Goal: Find specific page/section

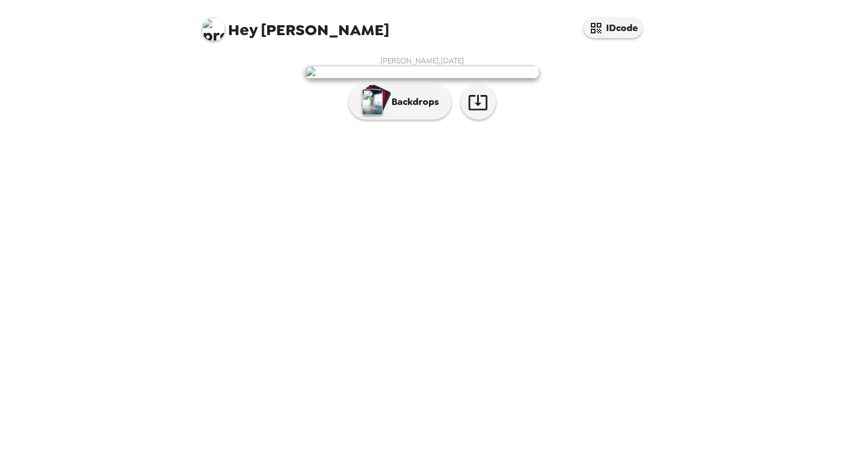
click at [421, 109] on p "Backdrops" at bounding box center [412, 102] width 53 height 14
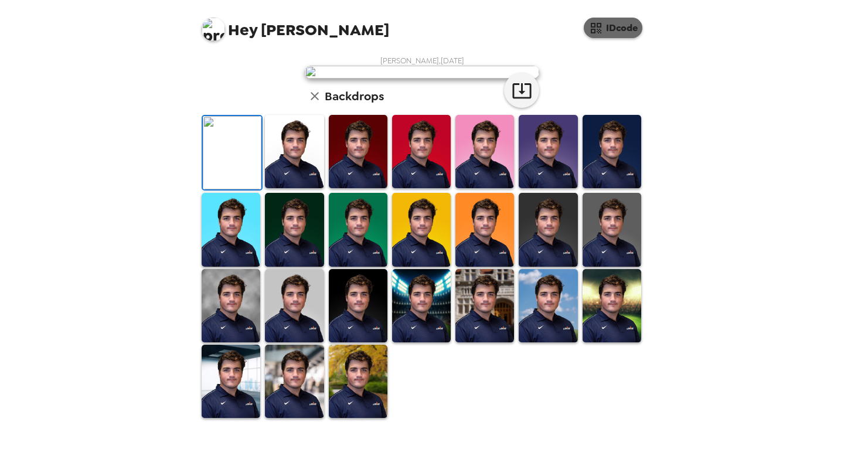
click at [602, 25] on icon "button" at bounding box center [596, 28] width 14 height 14
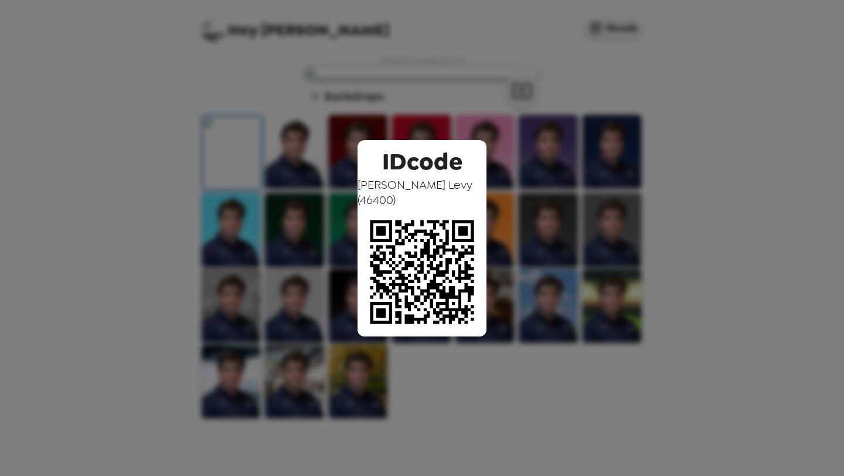
click at [673, 113] on div "IDcode Quintin Levy ( 46400 )" at bounding box center [422, 238] width 844 height 476
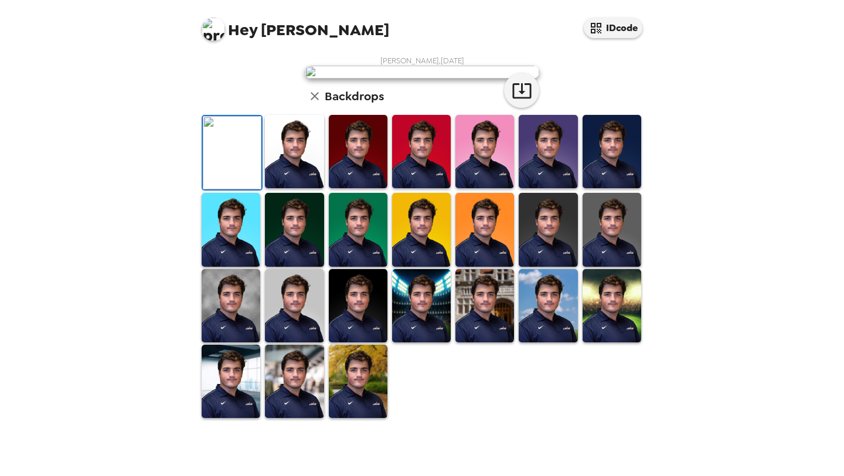
click at [219, 22] on img at bounding box center [213, 29] width 23 height 23
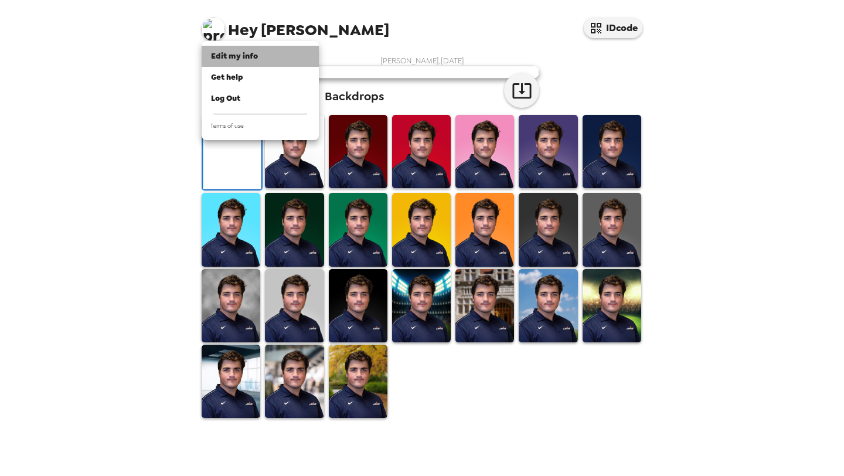
click at [243, 52] on span "Edit my info" at bounding box center [234, 56] width 47 height 10
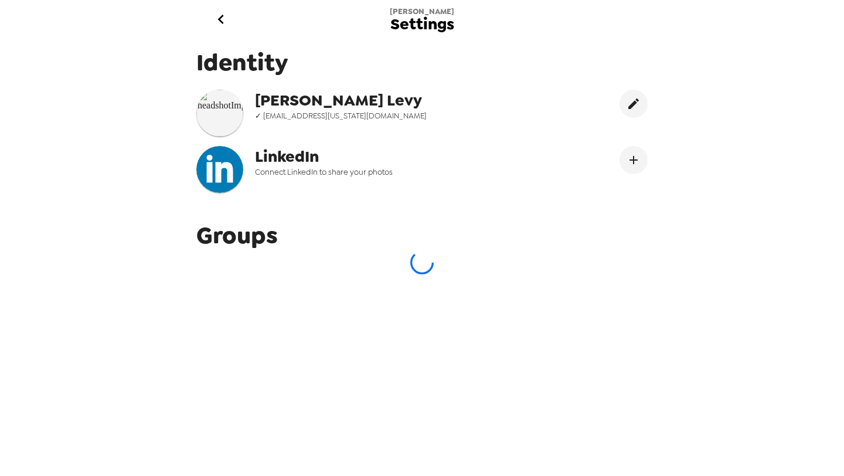
click at [222, 23] on icon "go back" at bounding box center [220, 19] width 6 height 9
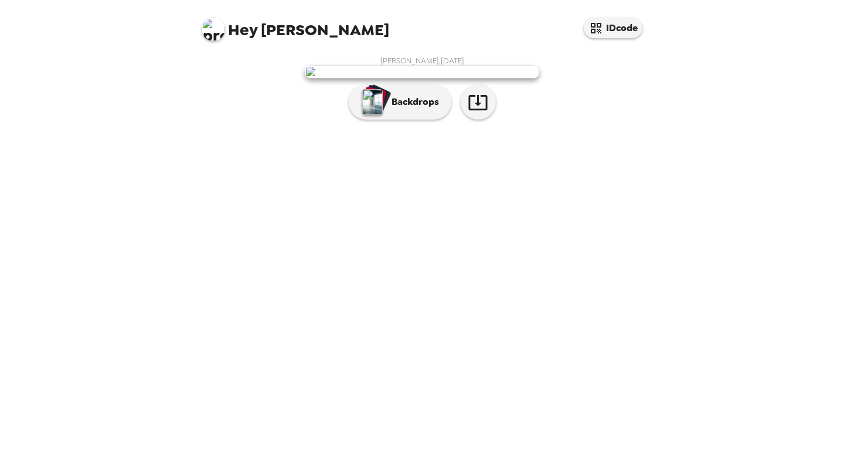
click at [214, 29] on img at bounding box center [213, 29] width 23 height 23
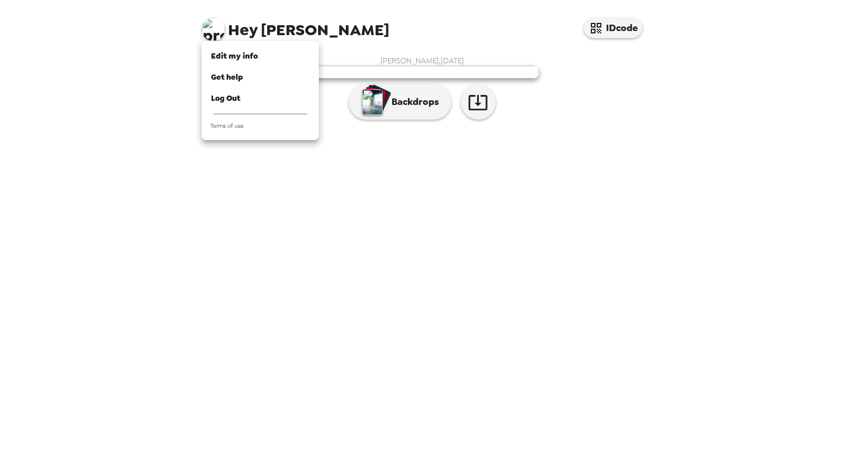
click at [169, 210] on div at bounding box center [422, 238] width 844 height 476
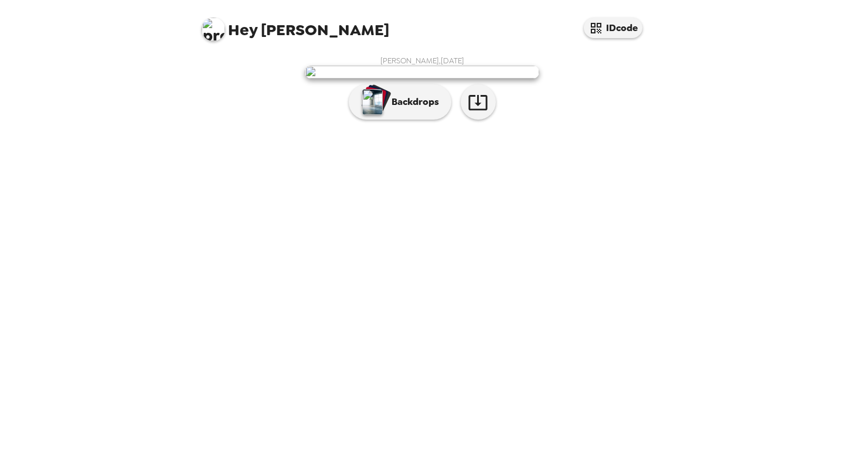
click at [362, 79] on img at bounding box center [422, 72] width 234 height 13
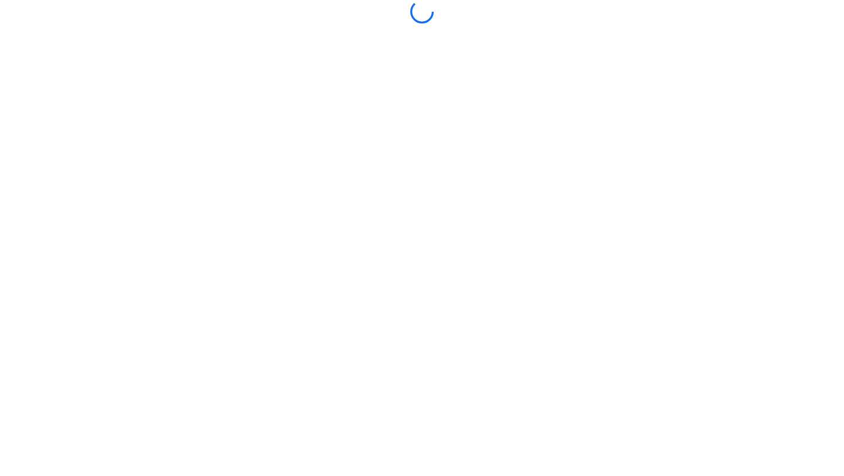
click at [362, 166] on body at bounding box center [422, 238] width 844 height 476
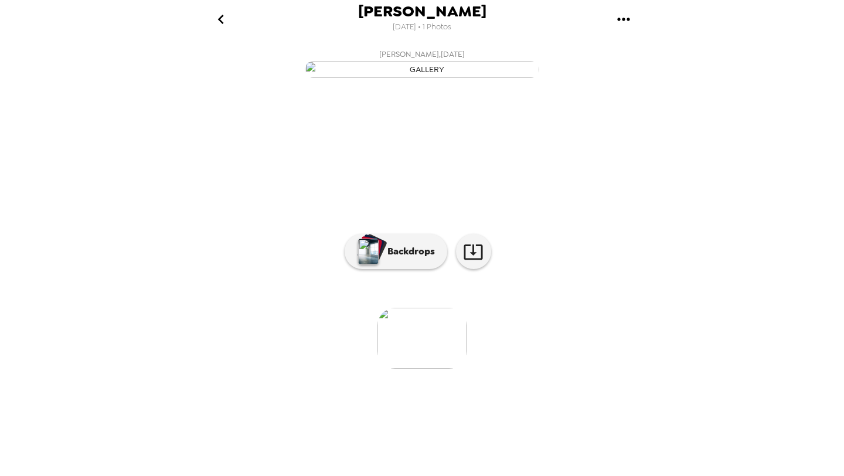
scroll to position [22, 0]
click at [404, 369] on img at bounding box center [421, 338] width 89 height 61
click at [435, 369] on img at bounding box center [421, 338] width 89 height 61
click at [440, 369] on div at bounding box center [422, 319] width 469 height 100
